Goal: Transaction & Acquisition: Purchase product/service

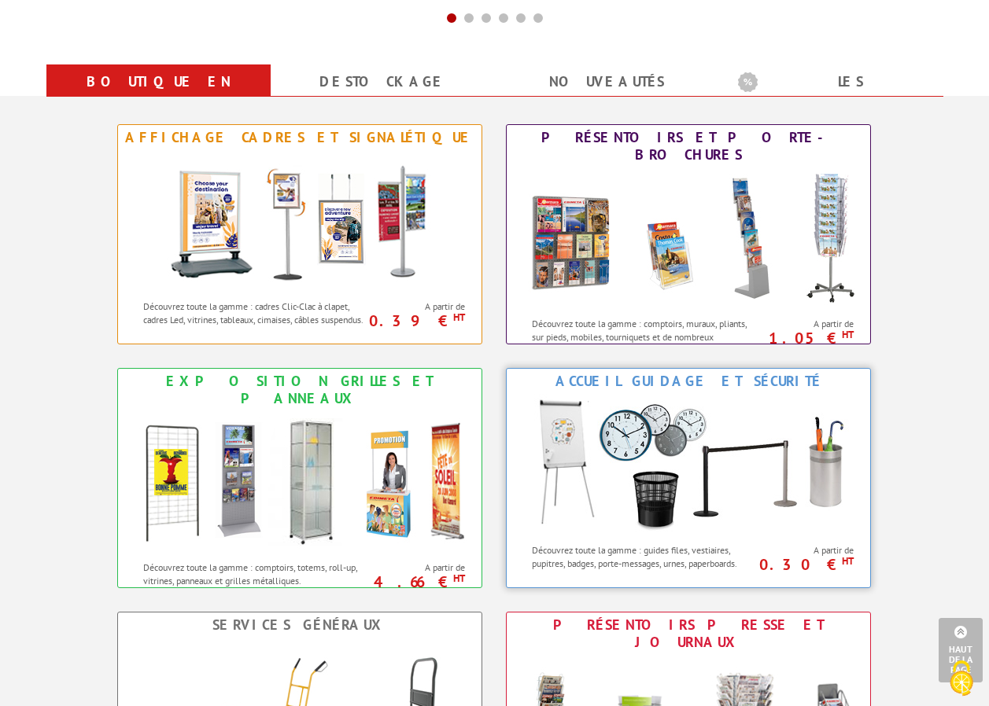
scroll to position [629, 0]
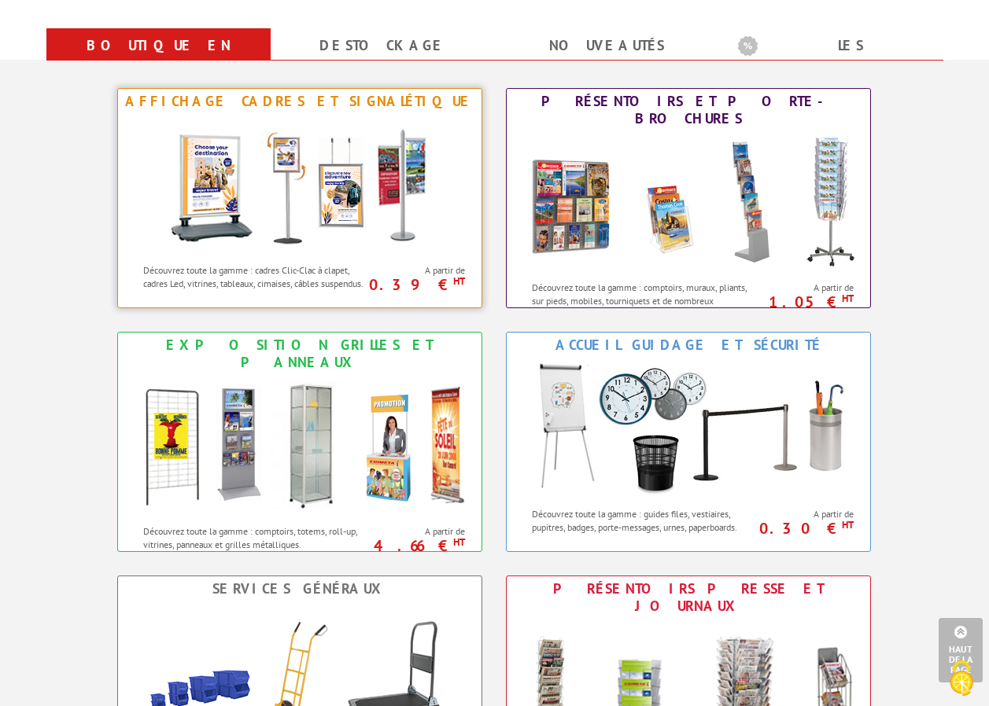
click at [267, 198] on img at bounding box center [299, 185] width 291 height 142
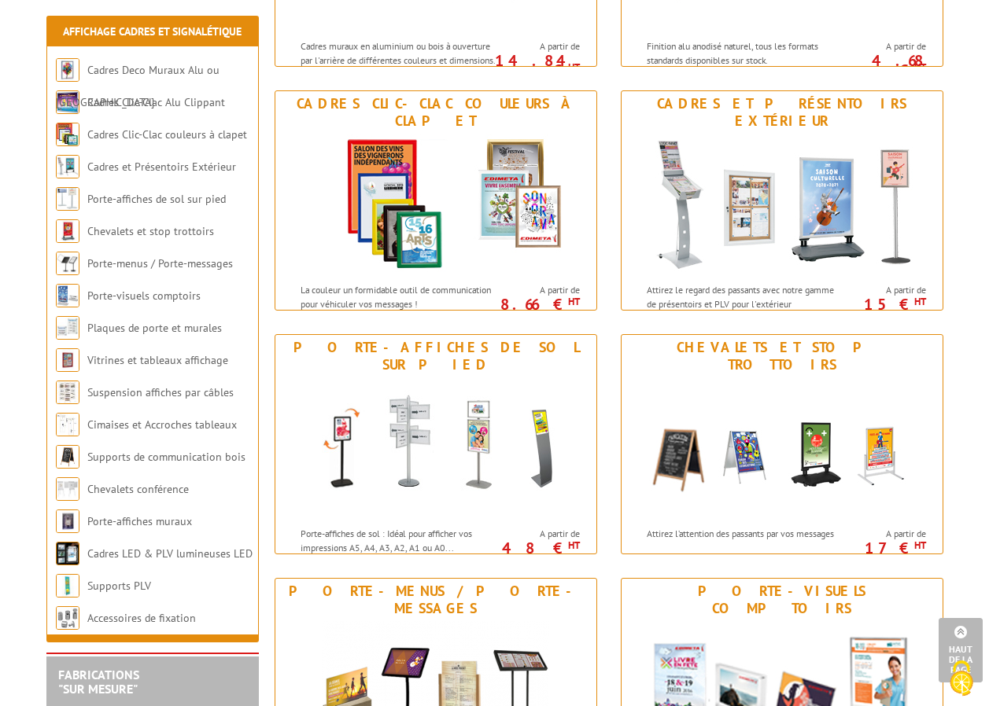
scroll to position [393, 0]
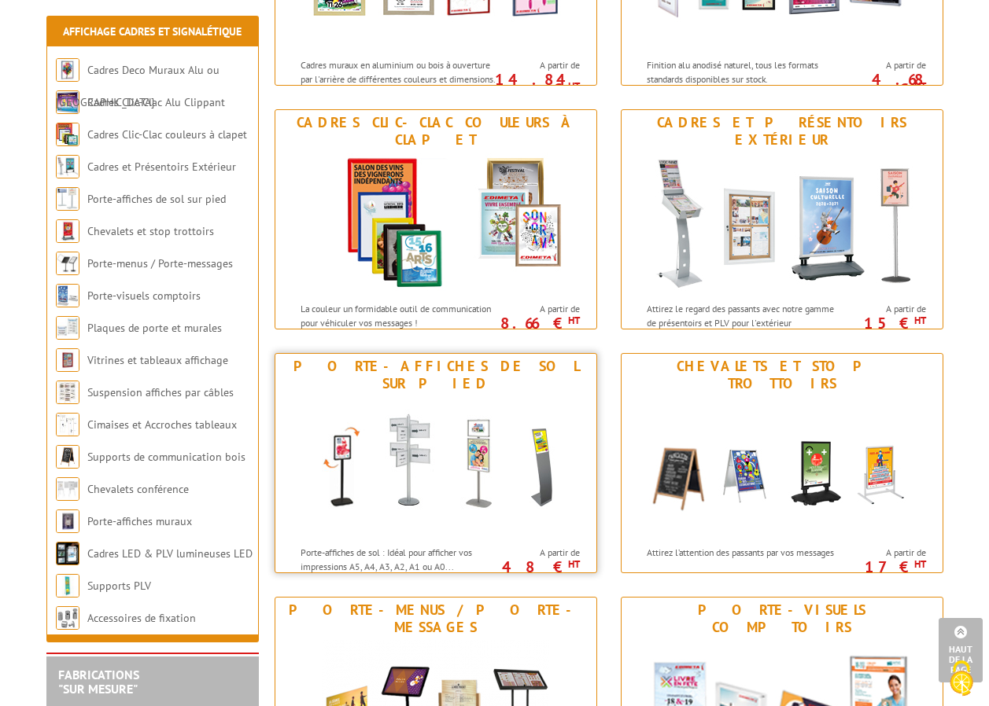
click at [498, 433] on img at bounding box center [435, 467] width 291 height 142
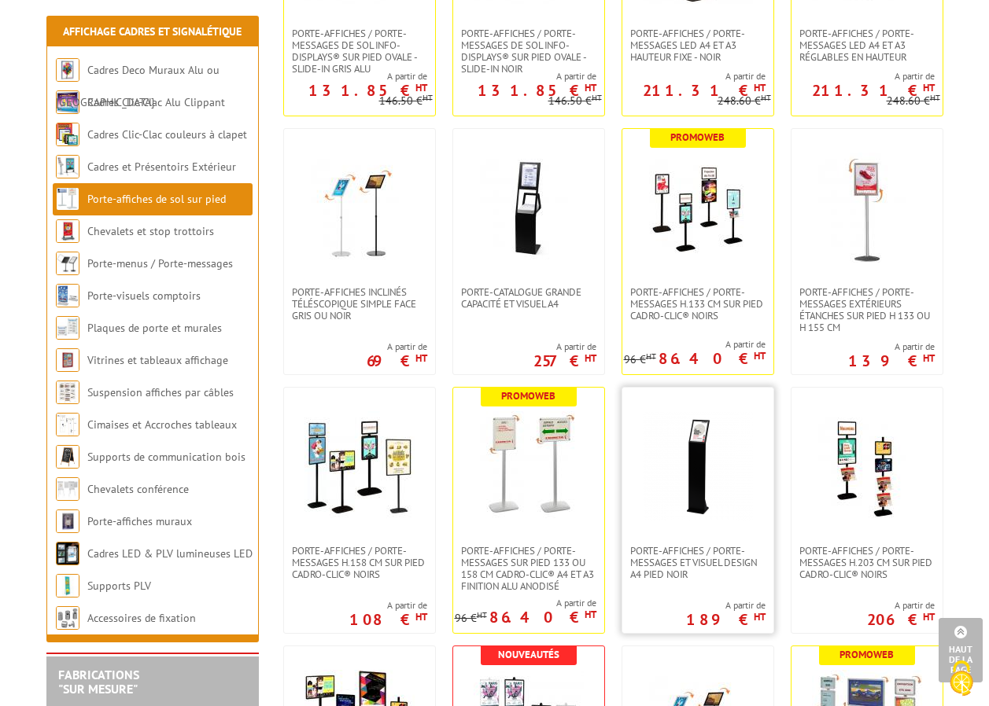
scroll to position [786, 0]
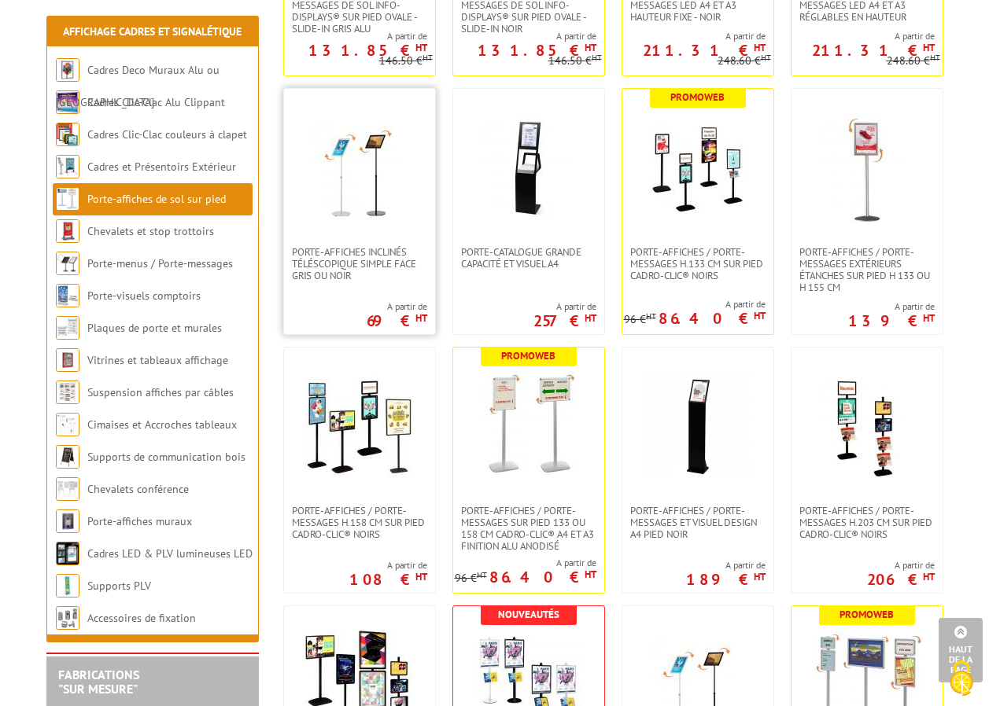
click at [385, 182] on img at bounding box center [359, 167] width 110 height 110
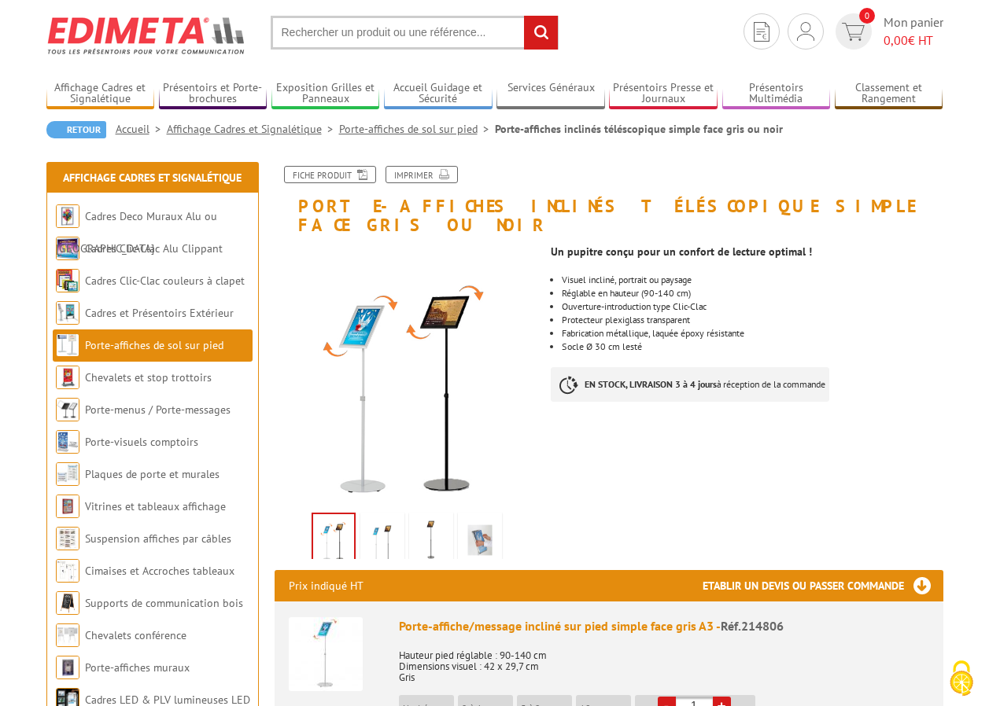
scroll to position [79, 0]
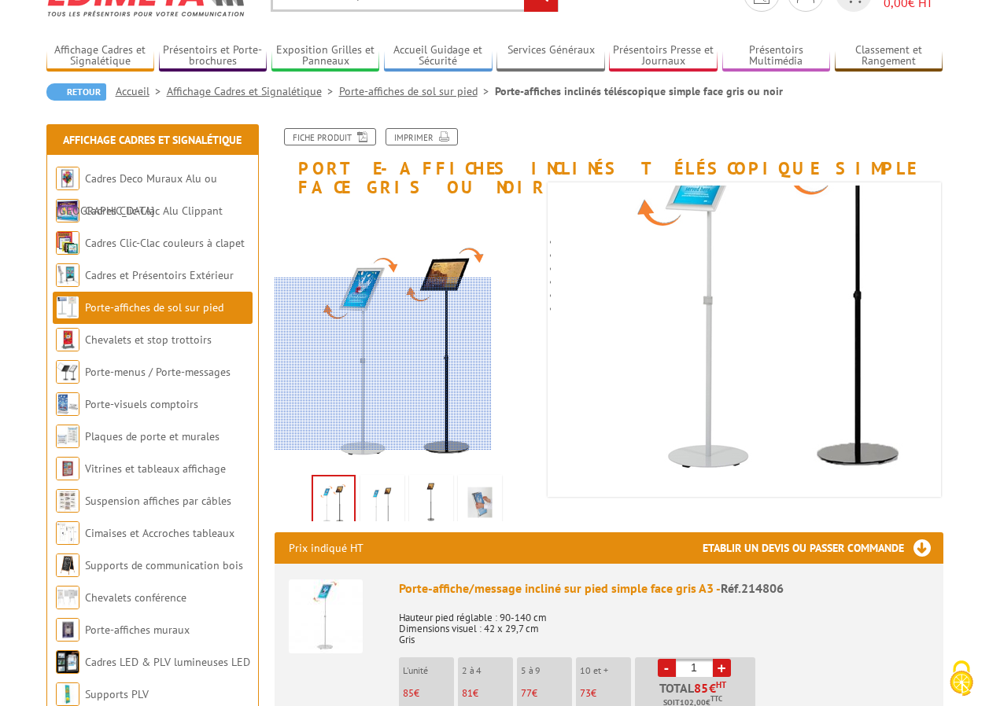
click at [378, 368] on div at bounding box center [382, 364] width 217 height 173
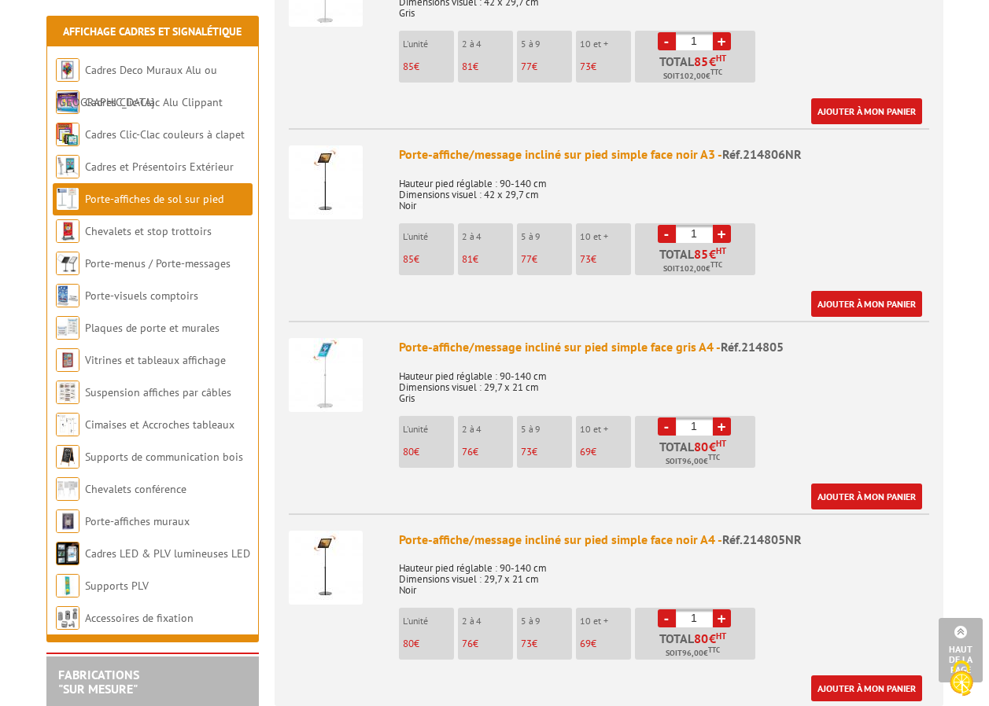
scroll to position [708, 0]
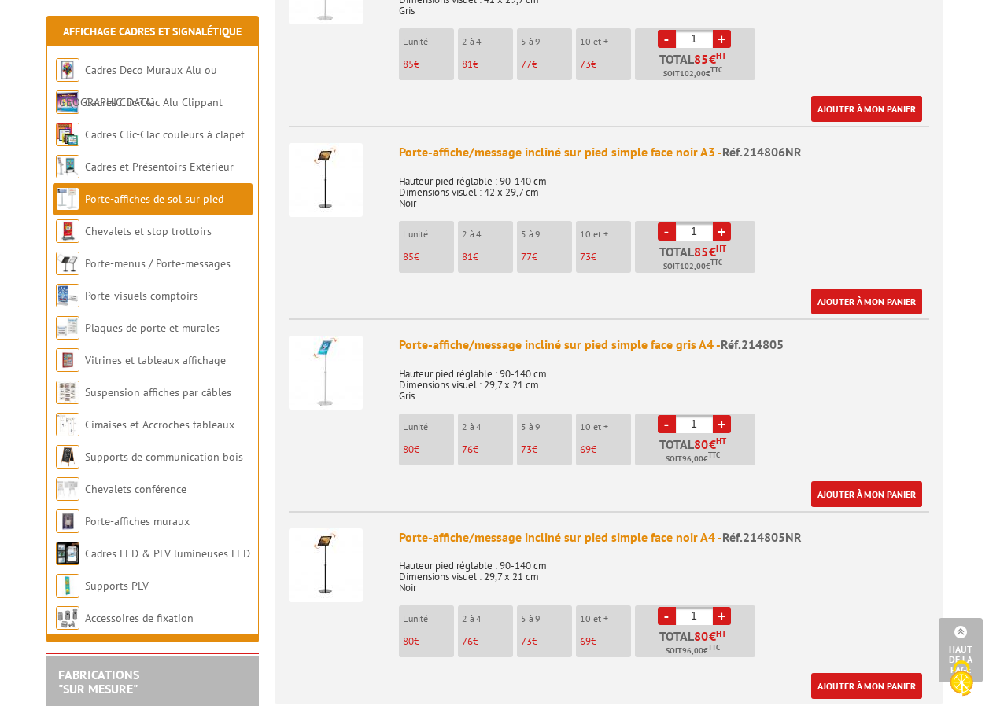
click at [344, 359] on img at bounding box center [326, 373] width 74 height 74
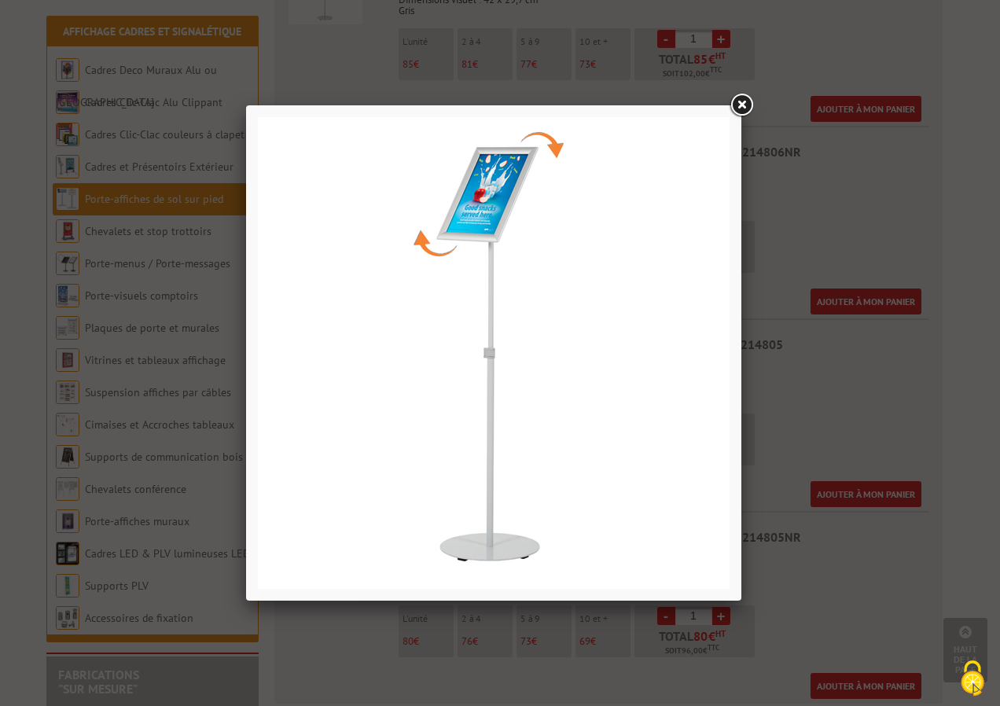
click at [738, 103] on link at bounding box center [741, 105] width 28 height 28
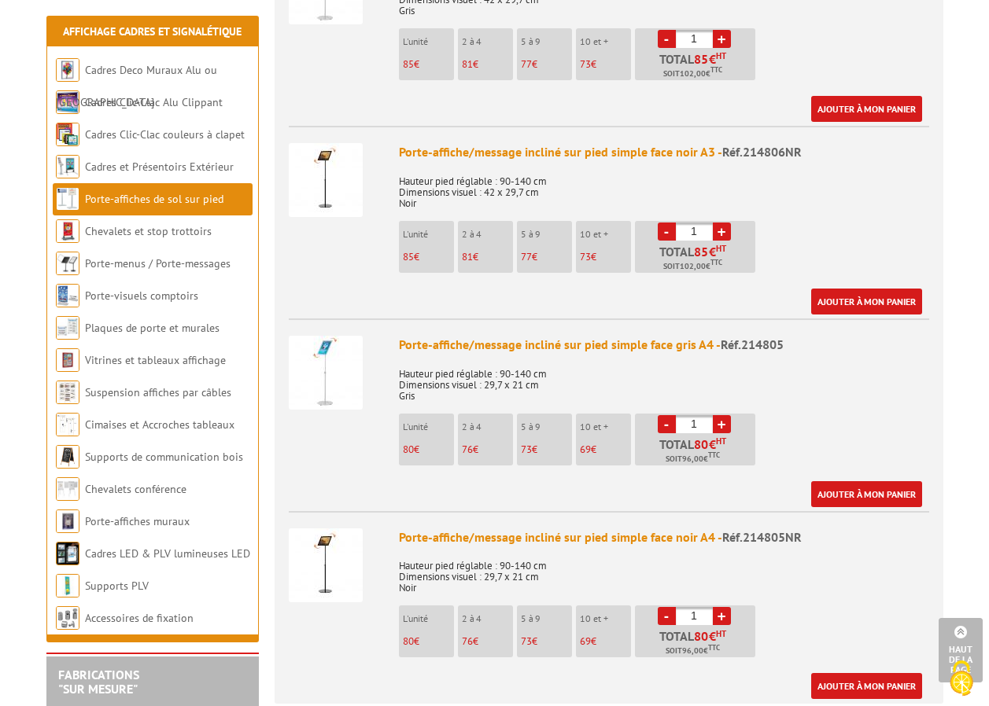
click at [725, 415] on link "+" at bounding box center [722, 424] width 18 height 18
type input "3"
click at [834, 481] on link "Ajouter à mon panier" at bounding box center [866, 494] width 111 height 26
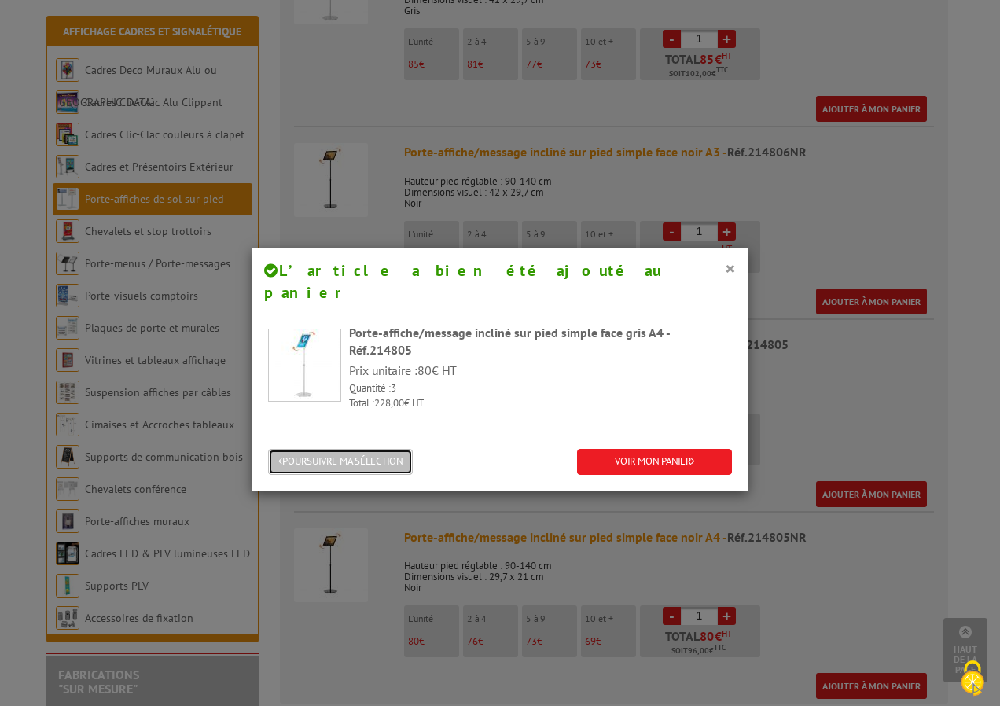
click at [389, 449] on button "POURSUIVRE MA SÉLECTION" at bounding box center [340, 462] width 145 height 26
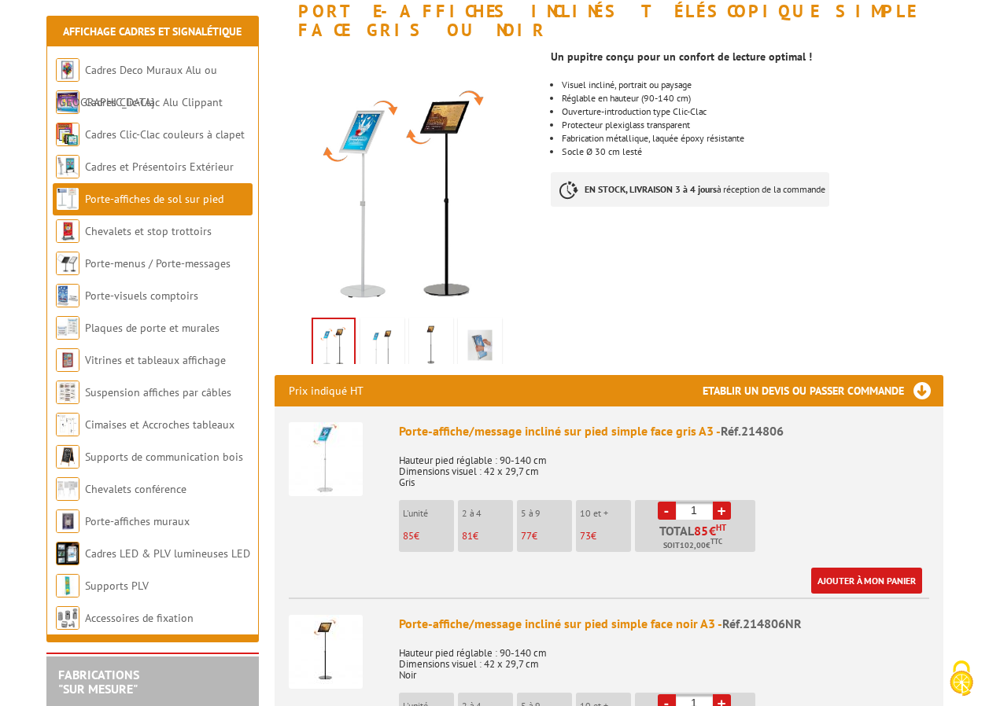
scroll to position [0, 0]
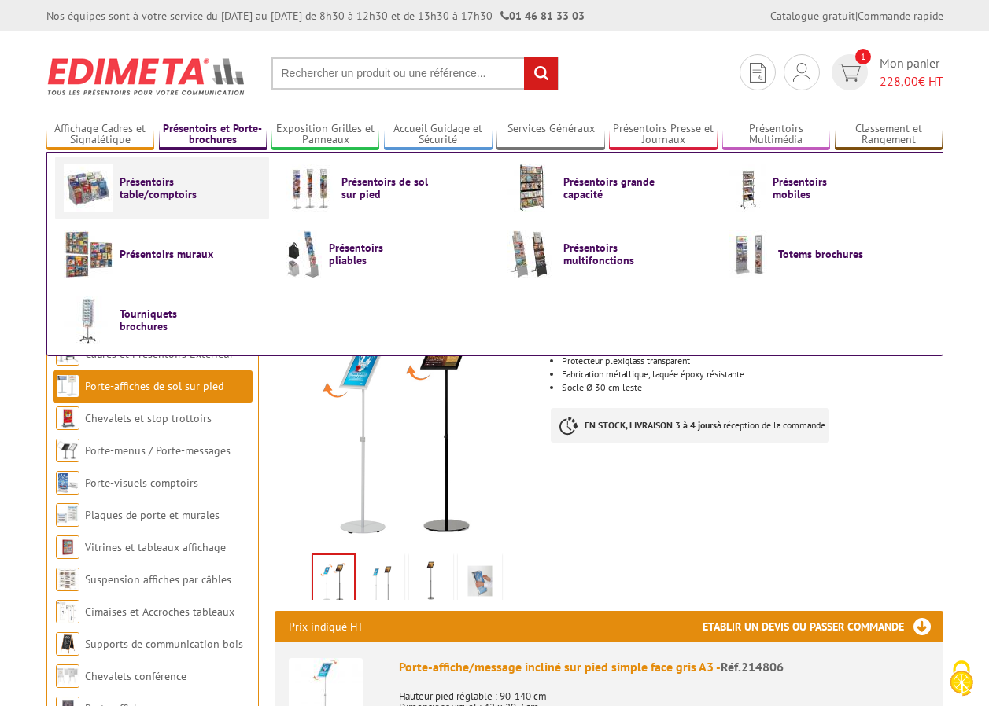
click at [175, 182] on span "Présentoirs table/comptoirs" at bounding box center [167, 187] width 94 height 25
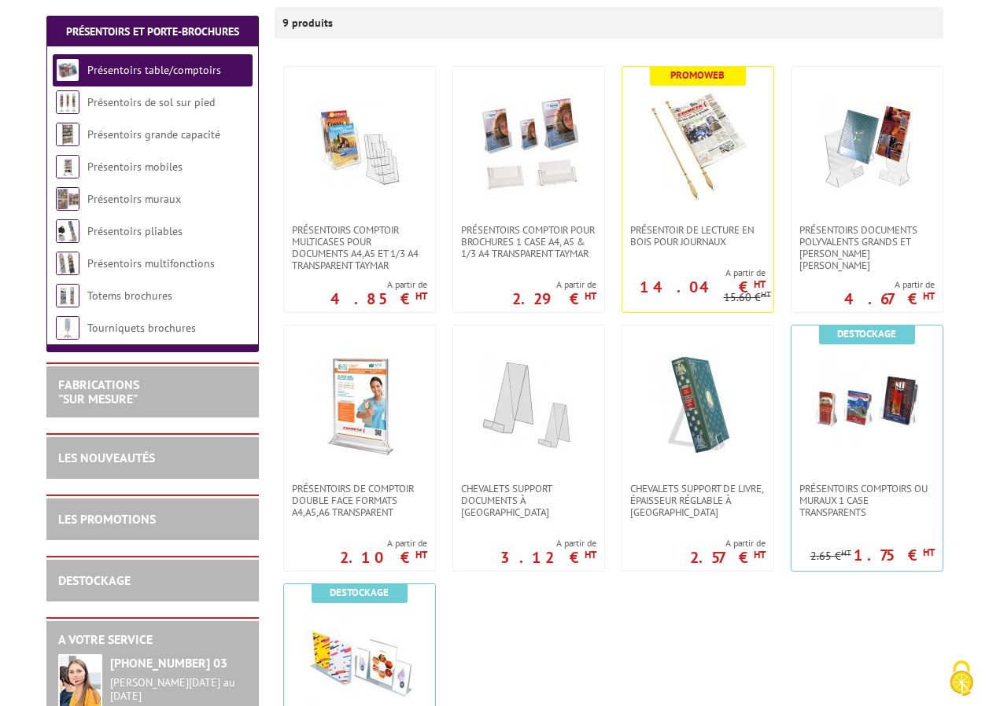
scroll to position [315, 0]
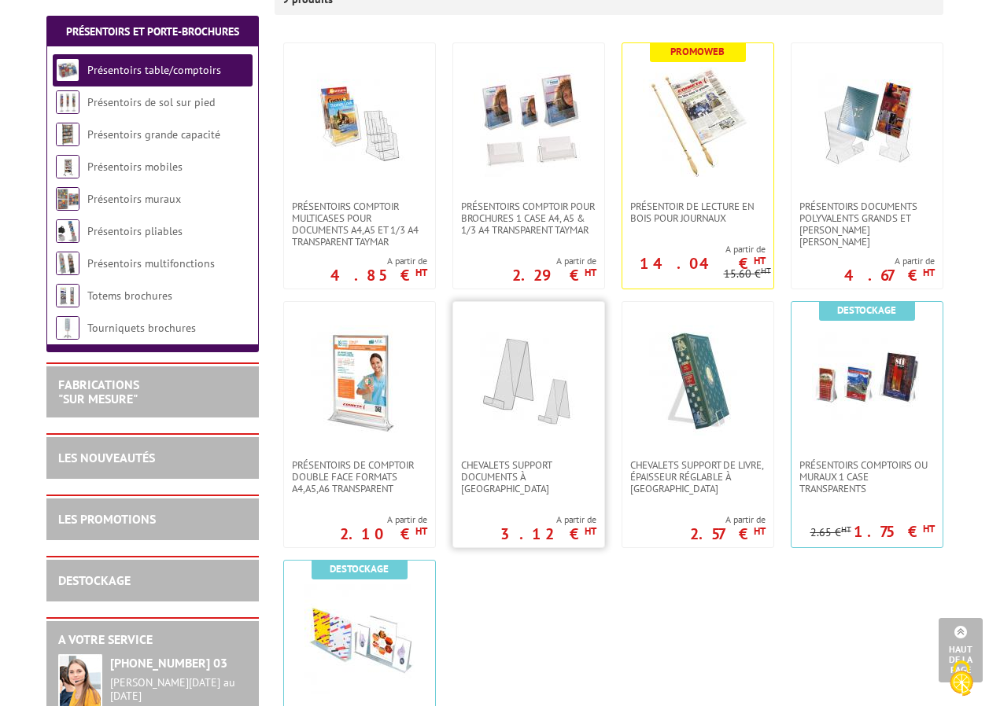
click at [536, 399] on img at bounding box center [528, 381] width 110 height 110
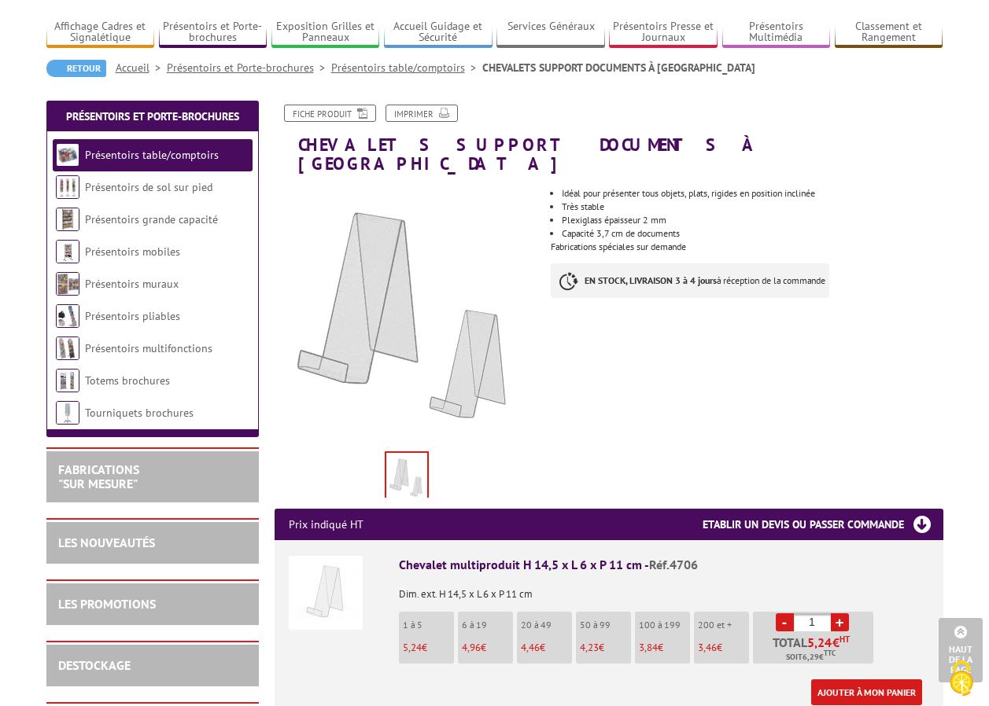
scroll to position [88, 0]
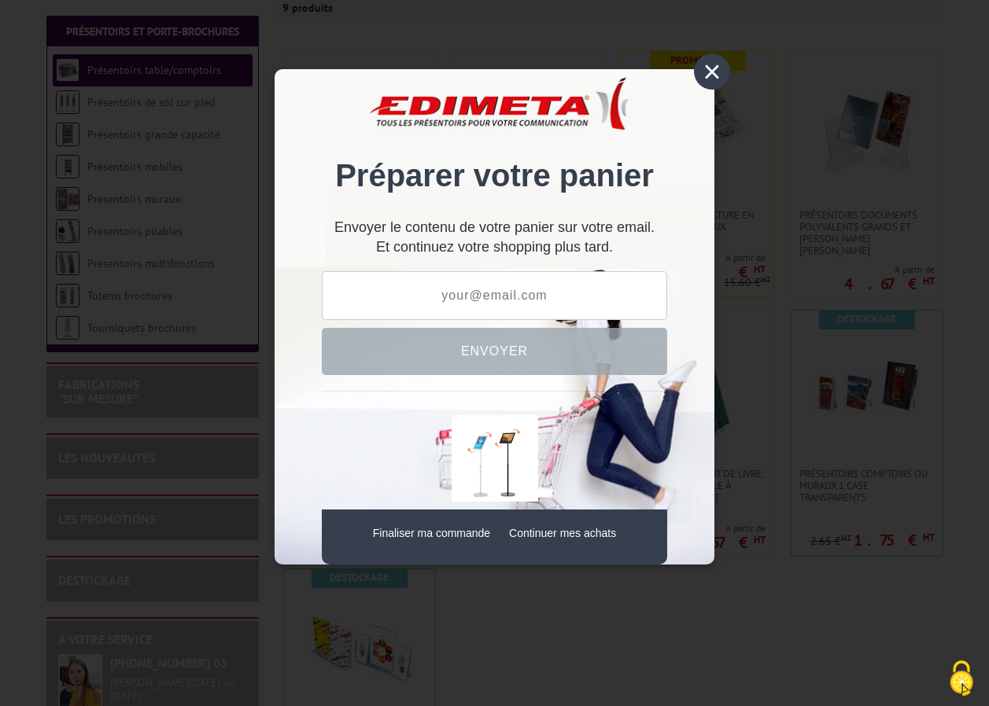
click at [714, 72] on div "×" at bounding box center [712, 71] width 36 height 36
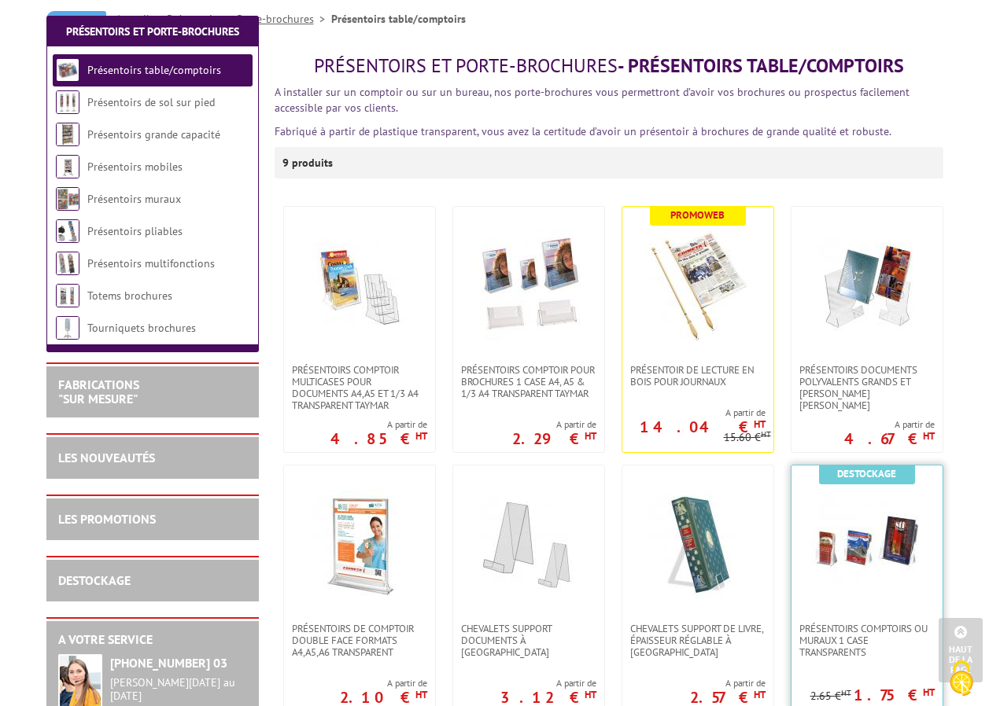
scroll to position [149, 0]
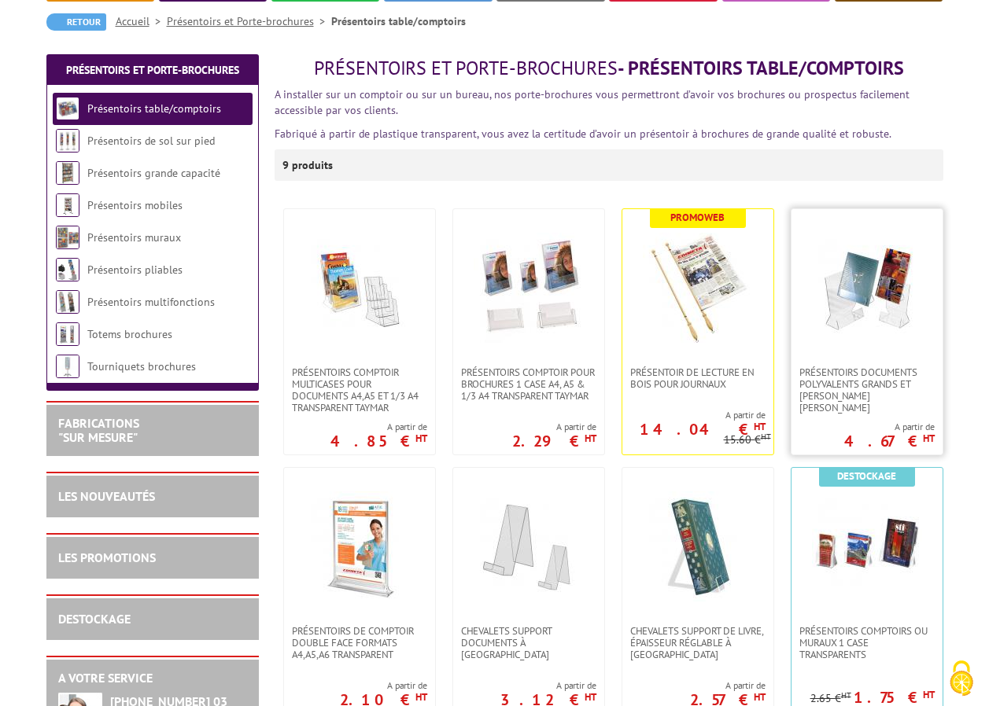
click at [887, 295] on img at bounding box center [867, 288] width 110 height 110
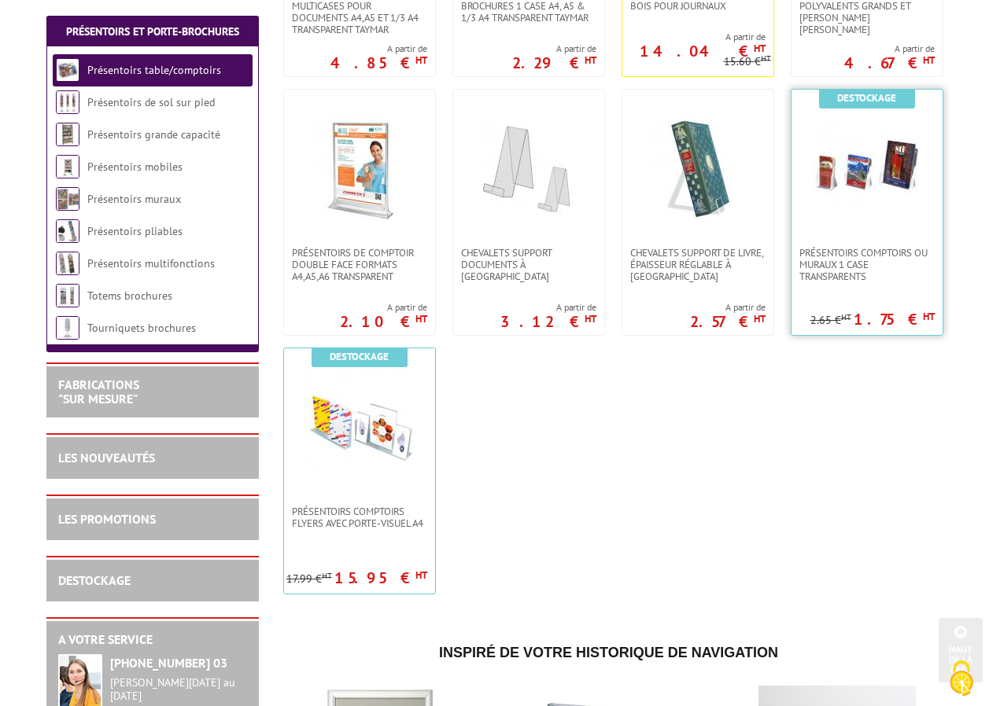
scroll to position [542, 0]
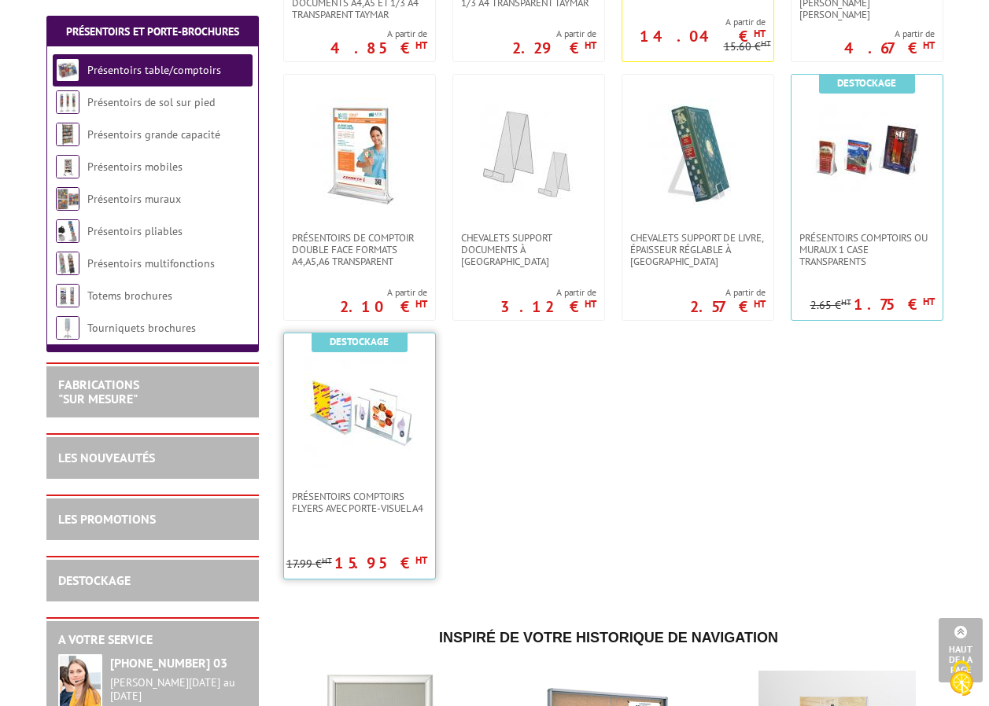
click at [397, 459] on img at bounding box center [359, 412] width 110 height 110
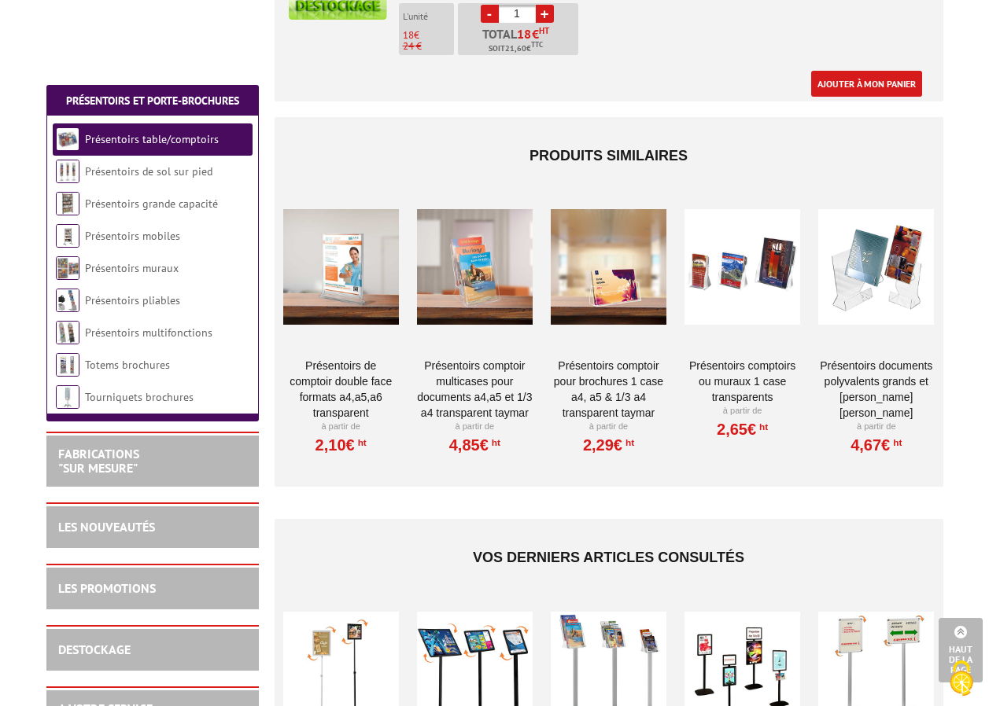
scroll to position [1101, 0]
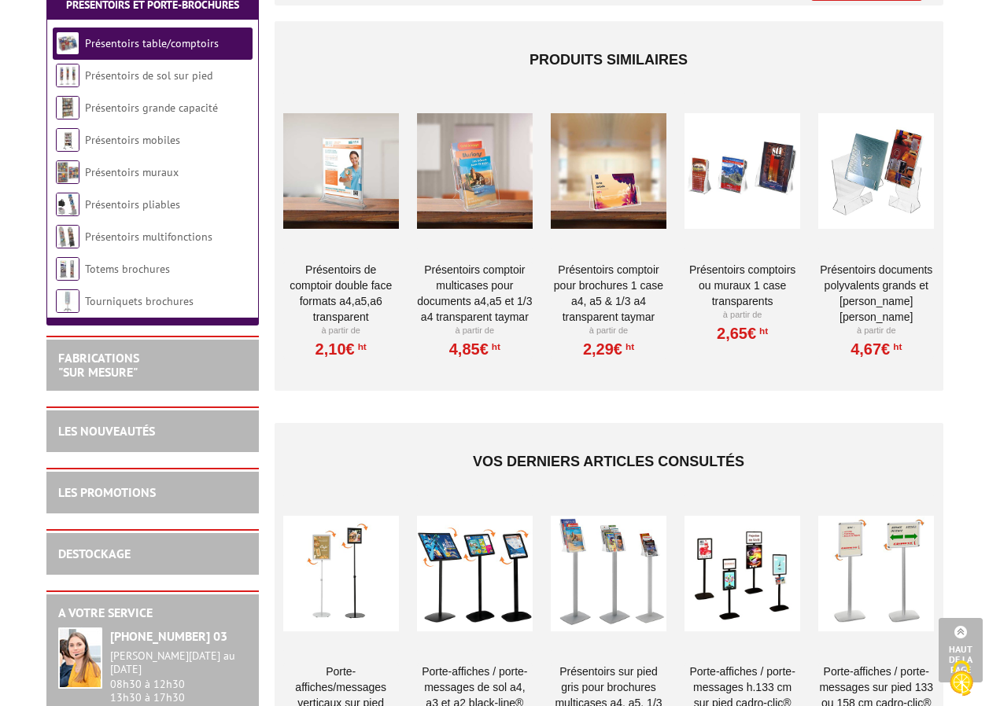
click at [769, 170] on div at bounding box center [742, 171] width 116 height 157
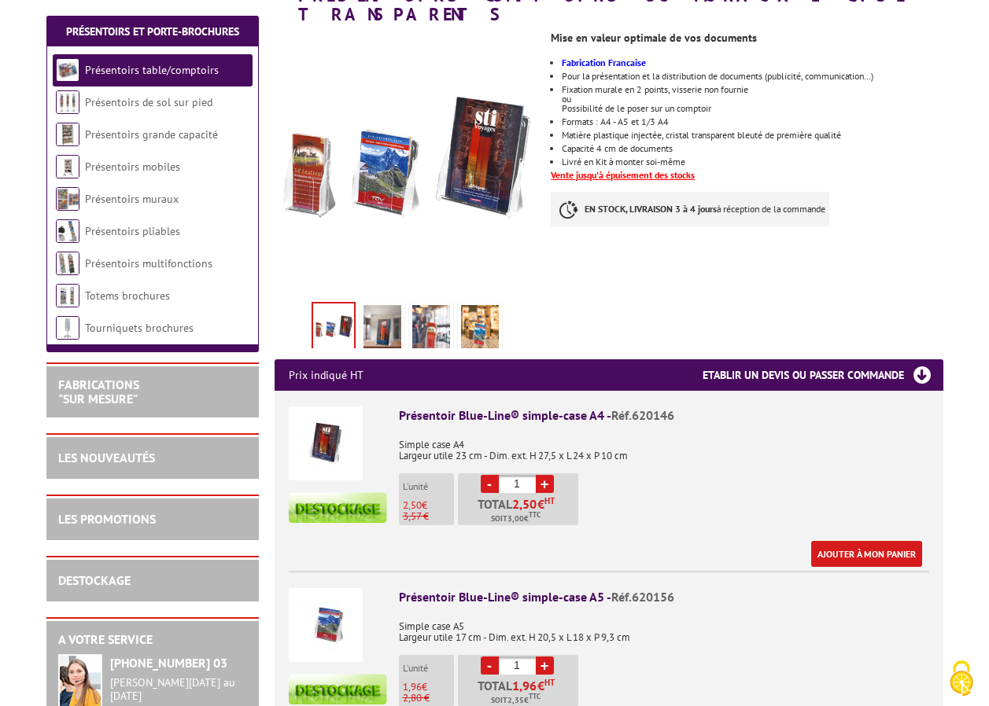
scroll to position [315, 0]
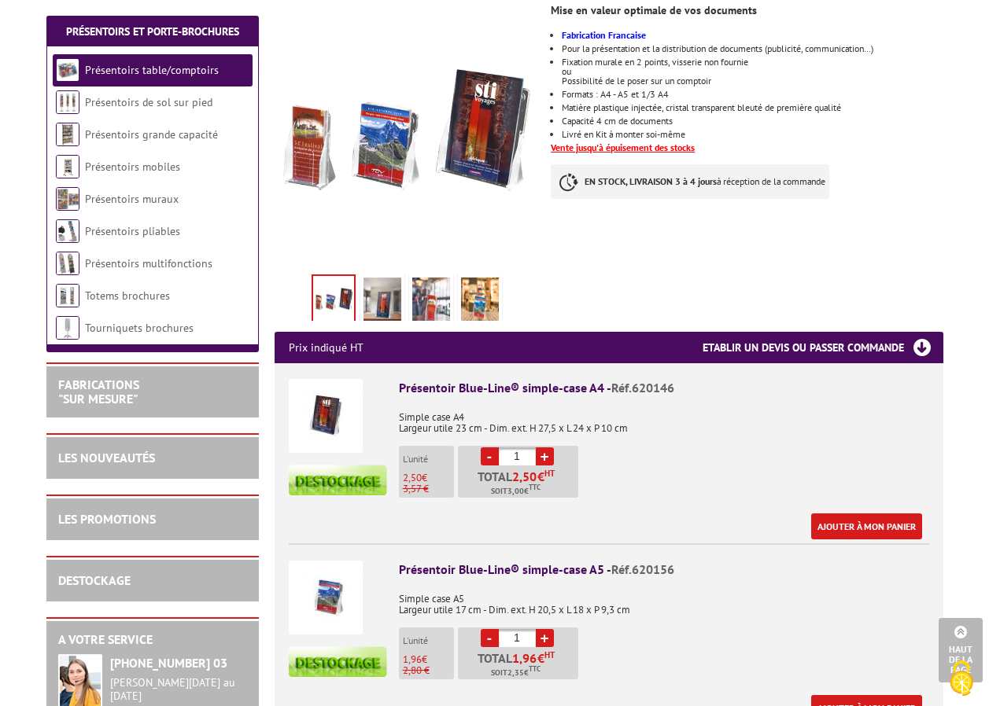
click at [351, 403] on img at bounding box center [326, 416] width 74 height 74
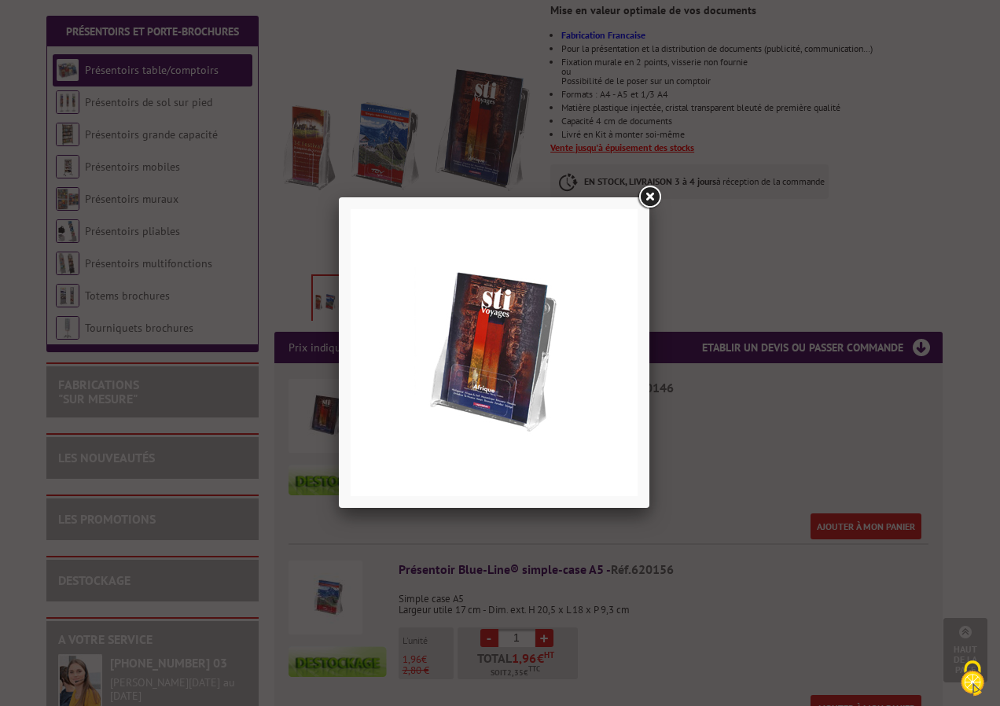
click at [695, 430] on div at bounding box center [500, 353] width 1000 height 706
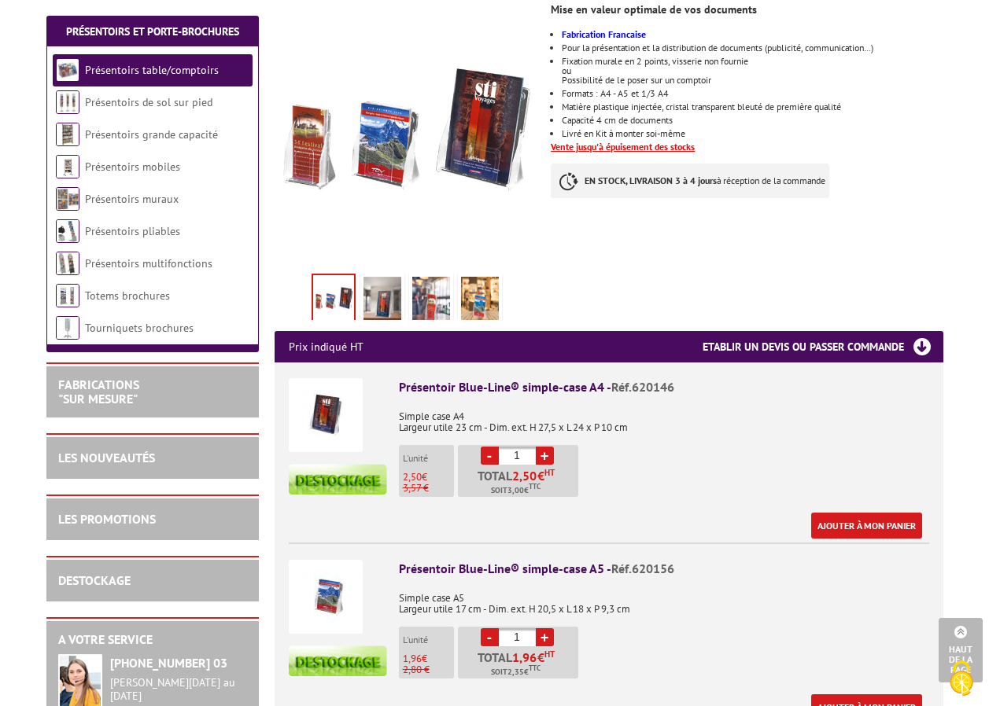
scroll to position [393, 0]
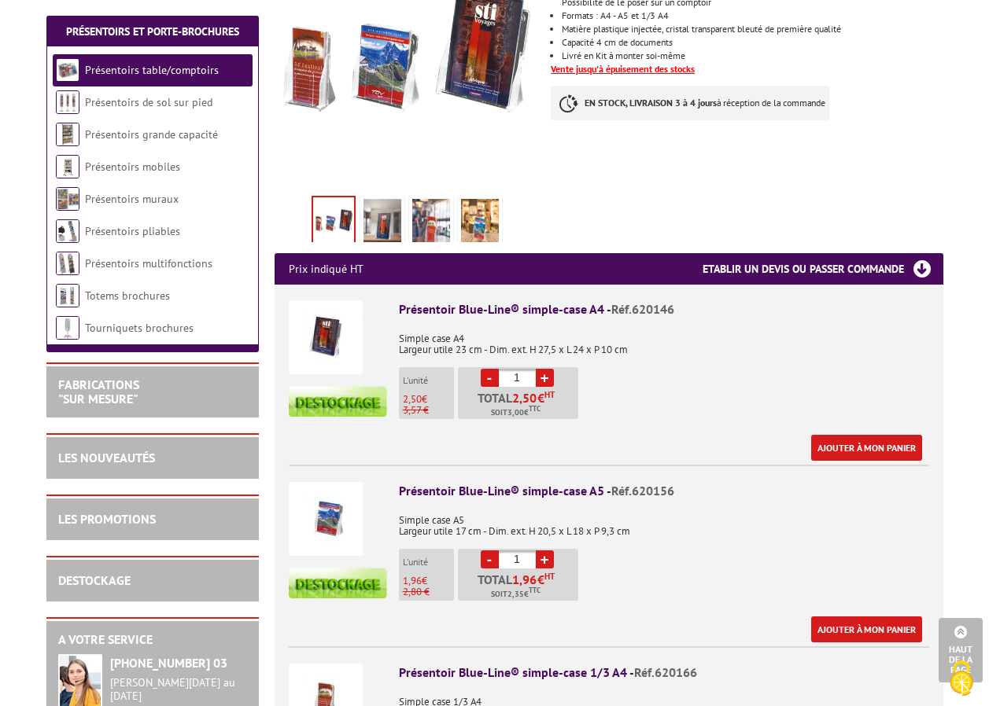
click at [328, 315] on img at bounding box center [326, 337] width 74 height 74
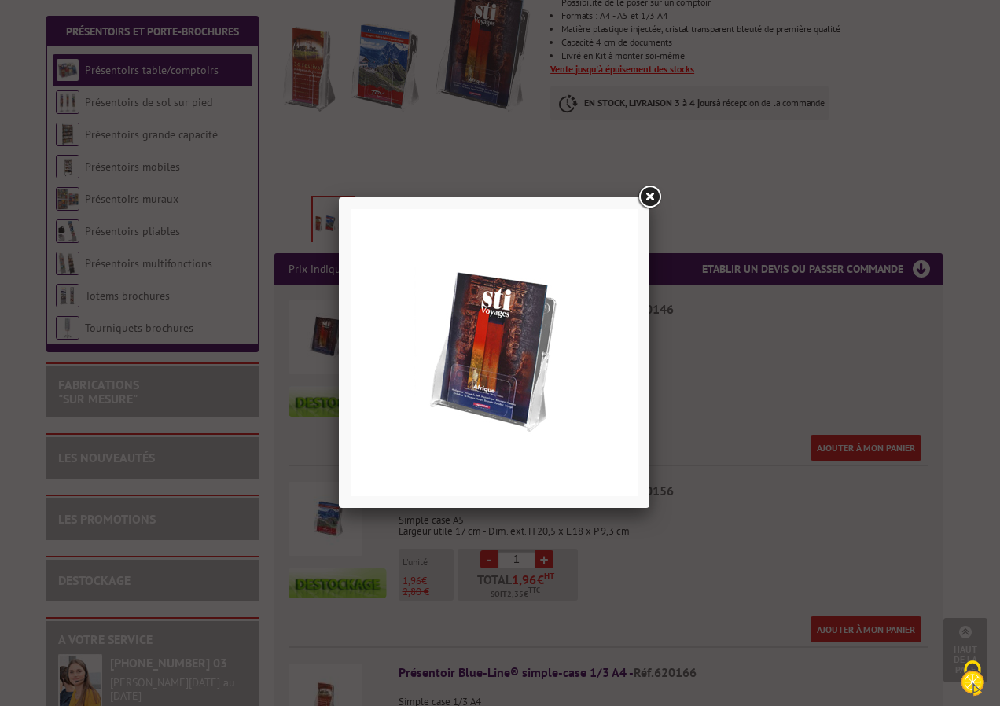
click at [657, 195] on link at bounding box center [649, 197] width 28 height 28
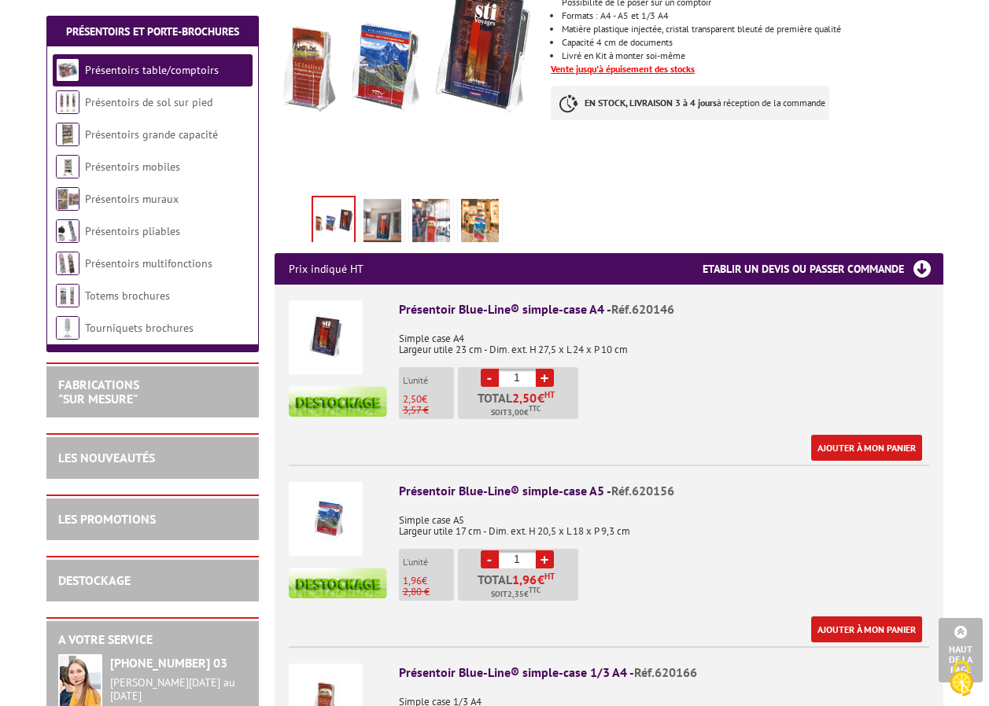
click at [327, 326] on img at bounding box center [326, 337] width 74 height 74
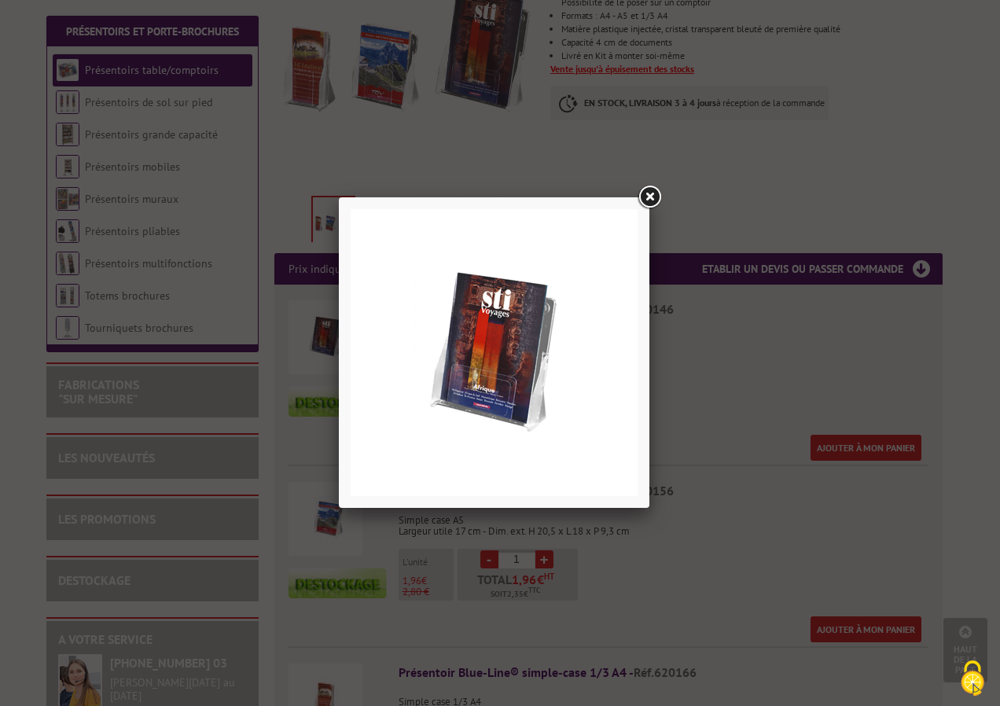
click at [759, 355] on div at bounding box center [500, 353] width 1000 height 706
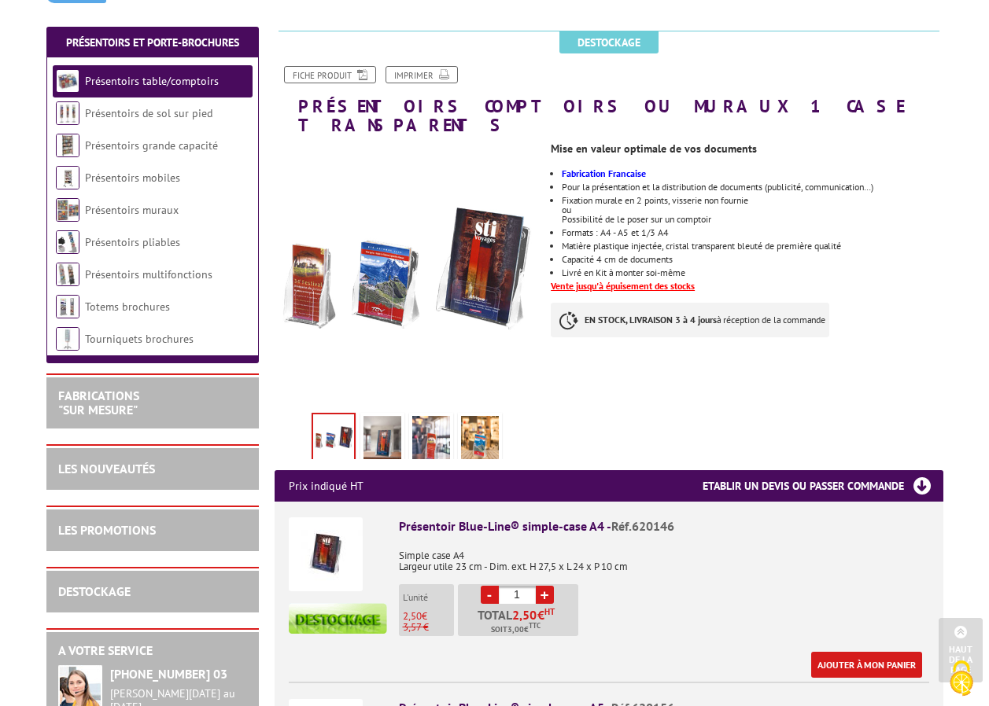
scroll to position [157, 0]
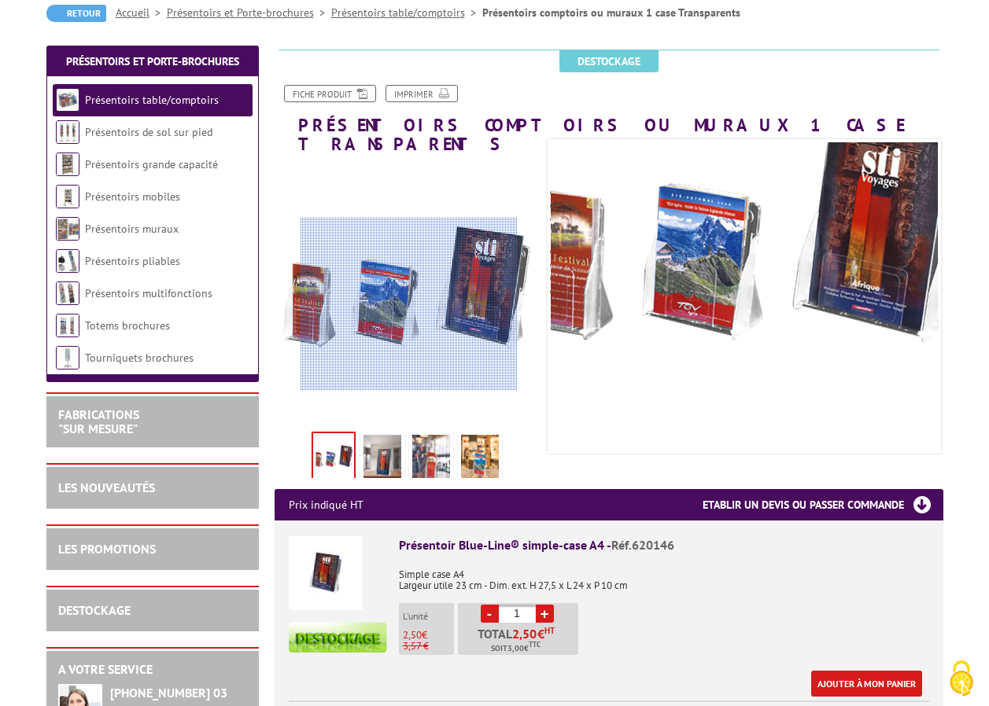
click at [409, 304] on div at bounding box center [408, 304] width 217 height 173
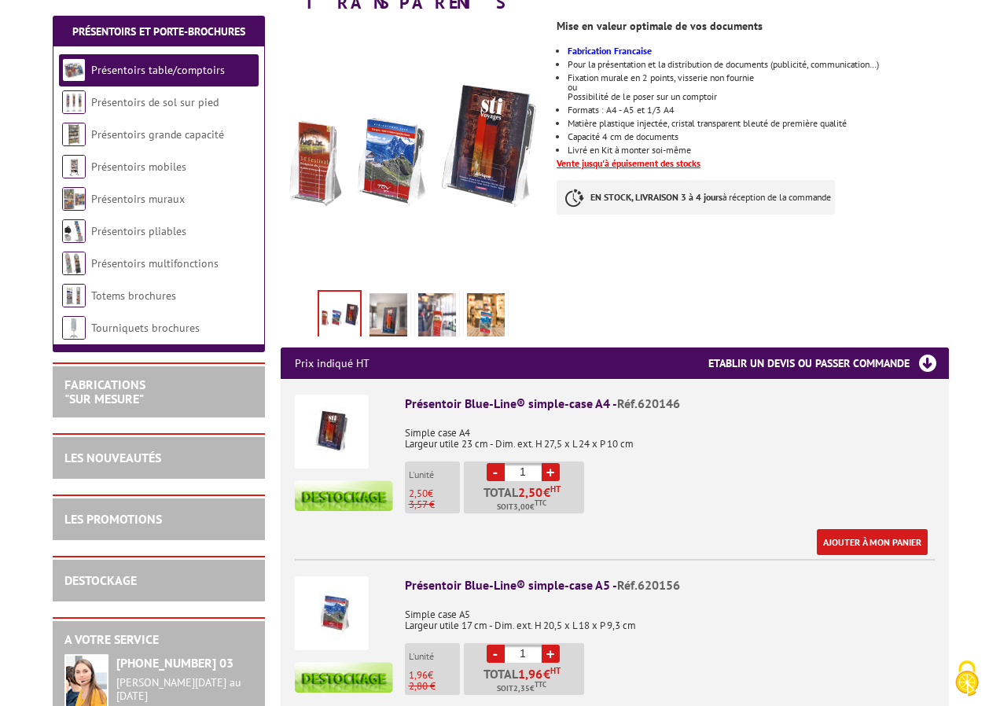
scroll to position [315, 0]
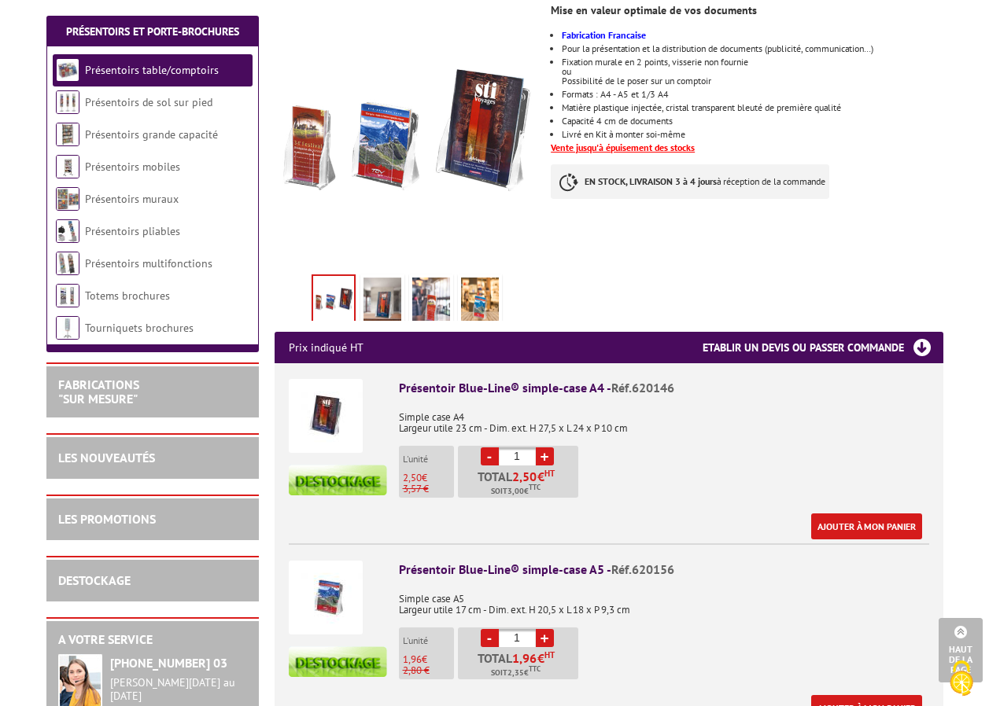
click at [335, 393] on img at bounding box center [326, 416] width 74 height 74
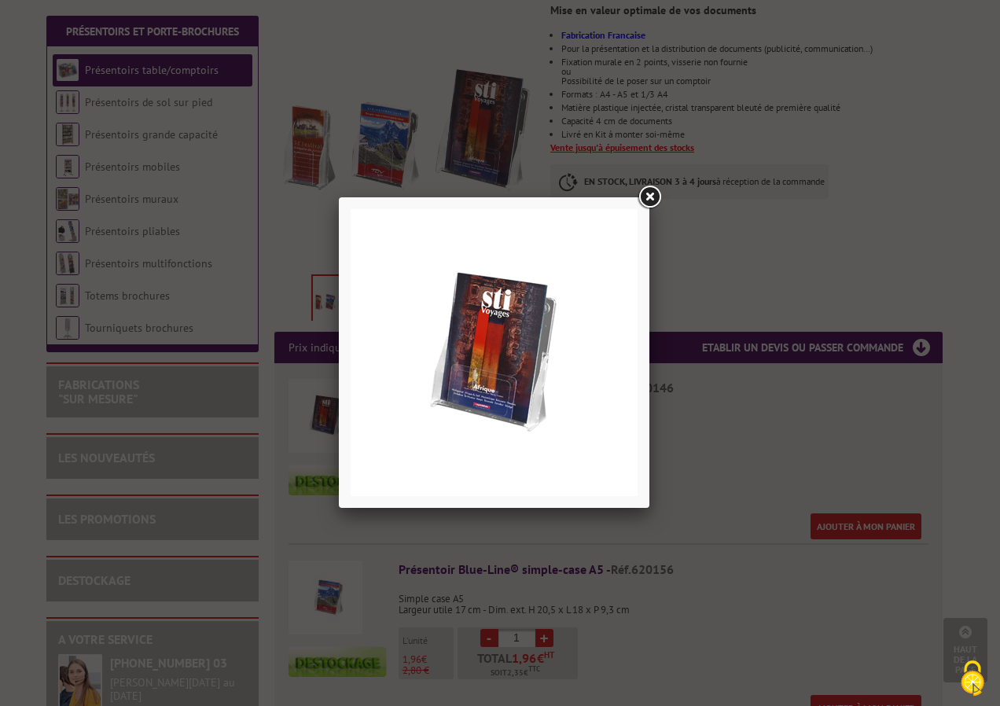
click at [645, 193] on link at bounding box center [649, 197] width 28 height 28
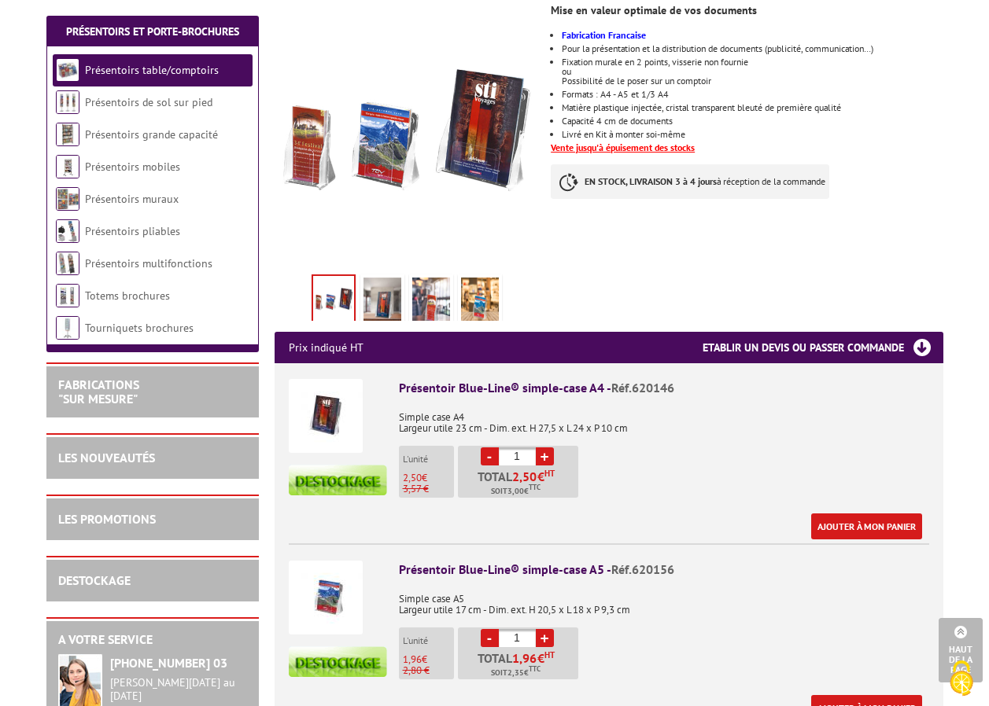
click at [541, 448] on link "+" at bounding box center [545, 457] width 18 height 18
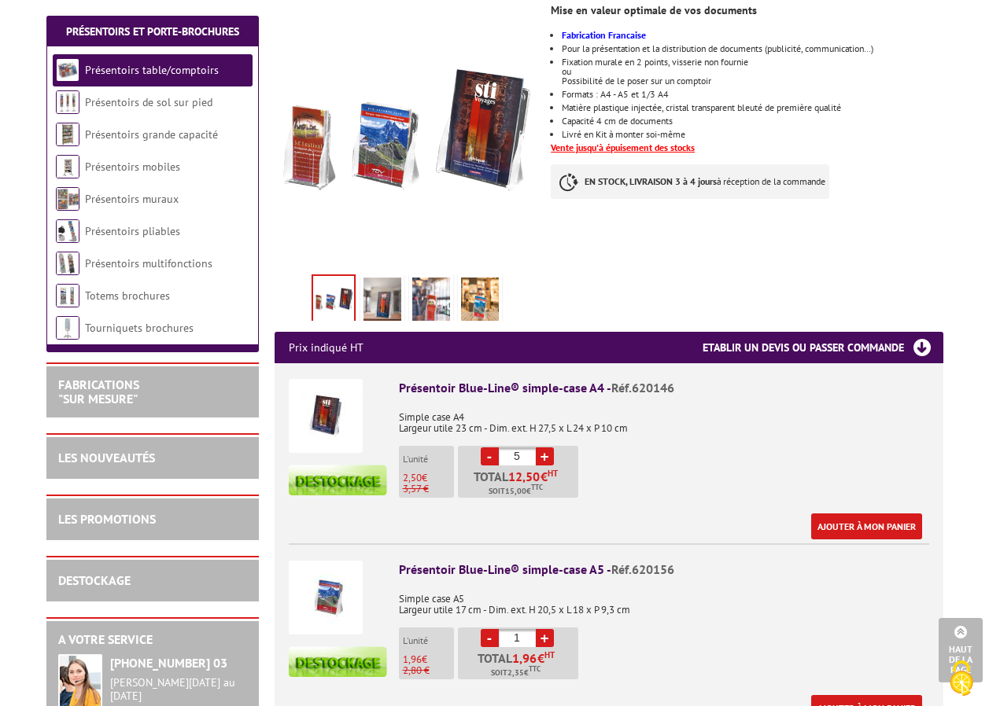
type input "6"
click at [880, 514] on link "Ajouter à mon panier" at bounding box center [866, 527] width 111 height 26
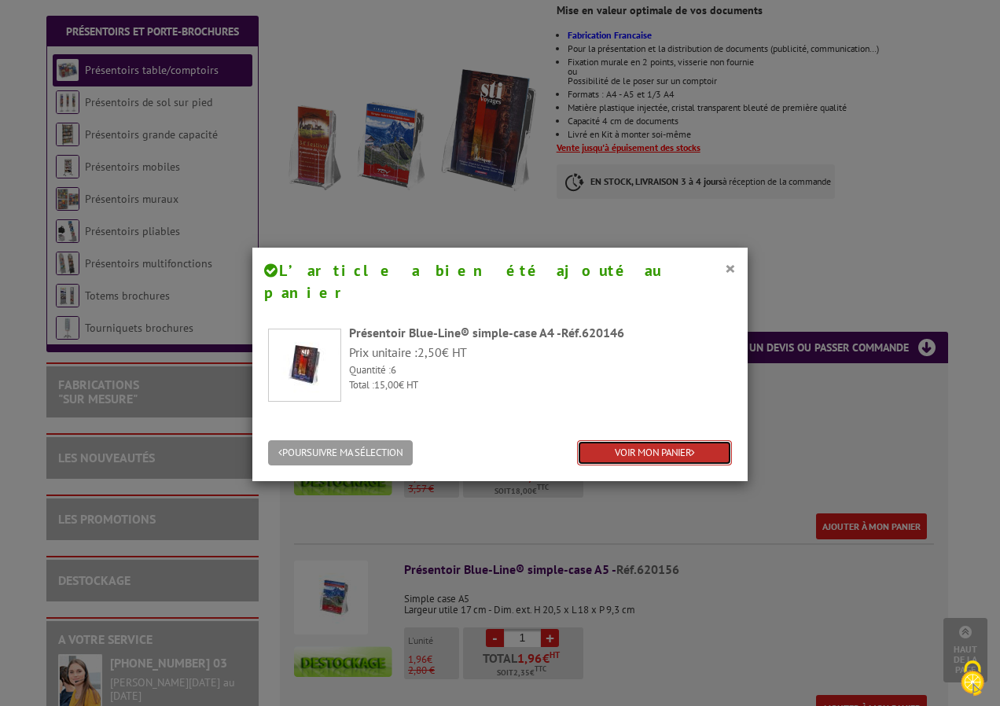
click at [674, 440] on link "VOIR MON PANIER" at bounding box center [654, 453] width 155 height 26
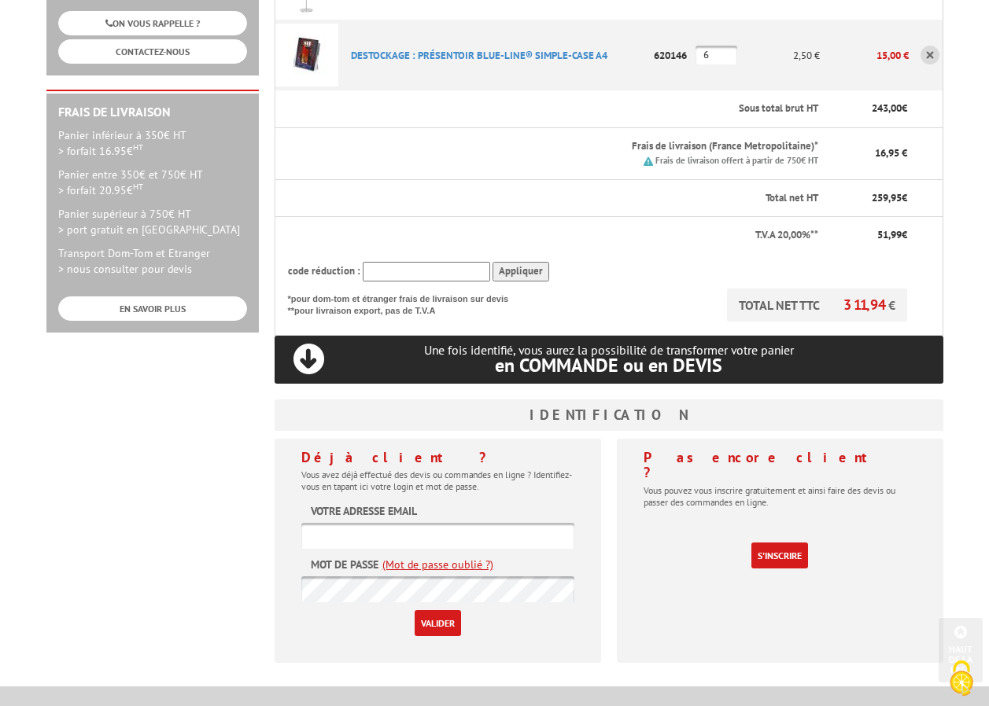
scroll to position [393, 0]
